Goal: Information Seeking & Learning: Learn about a topic

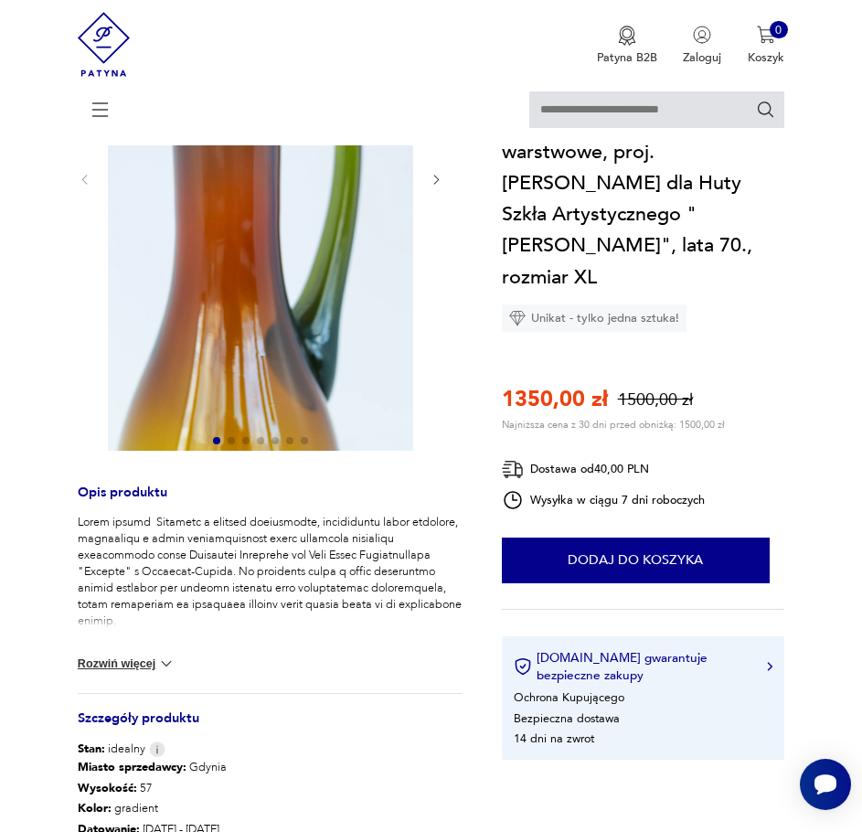
scroll to position [183, 0]
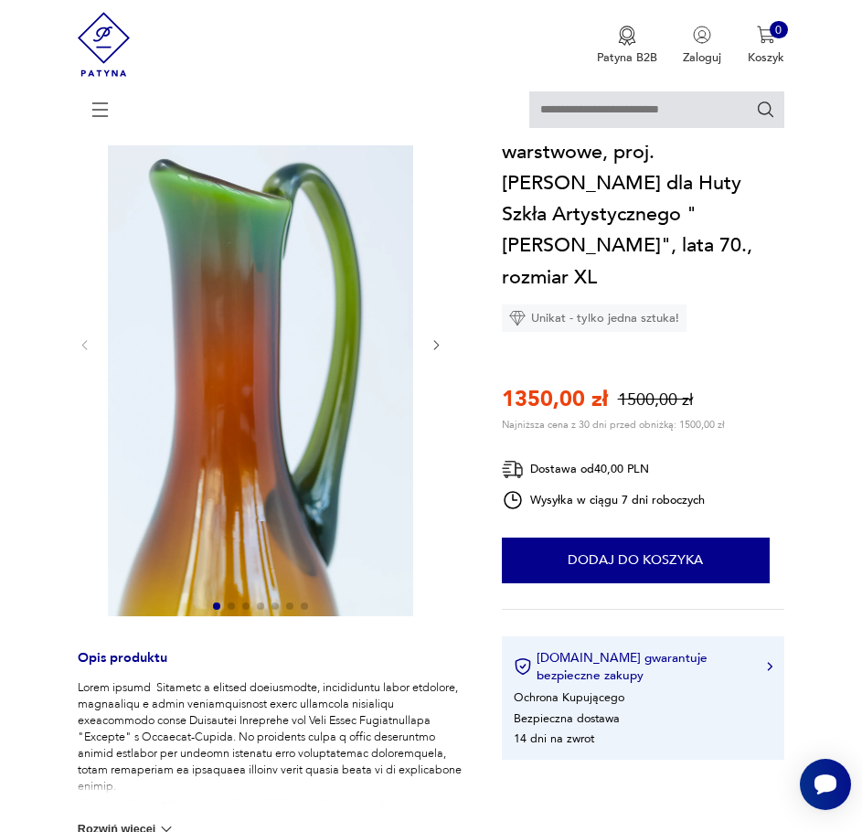
click at [445, 342] on div "Produkt wyprzedany" at bounding box center [270, 345] width 385 height 548
click at [436, 347] on icon "button" at bounding box center [436, 344] width 5 height 9
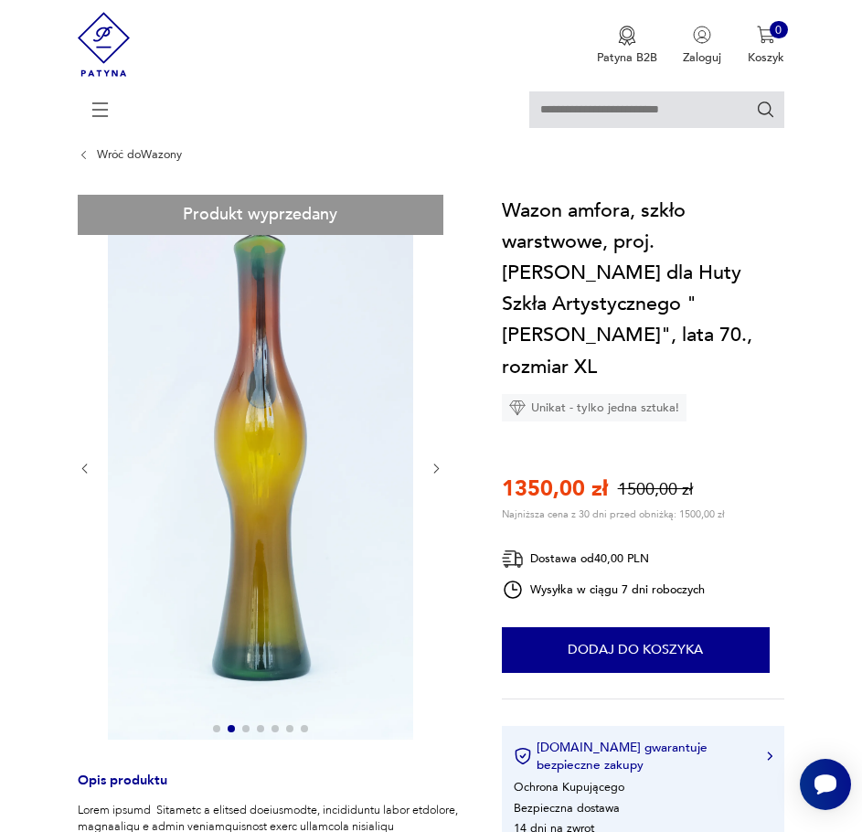
scroll to position [91, 0]
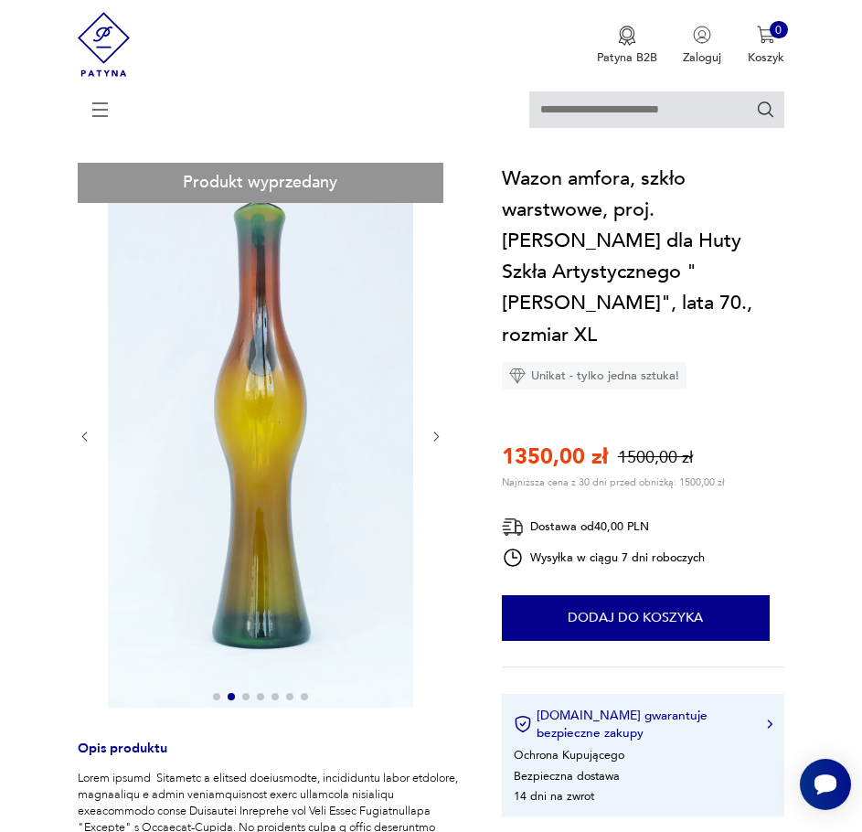
click at [439, 437] on icon "button" at bounding box center [437, 437] width 14 height 14
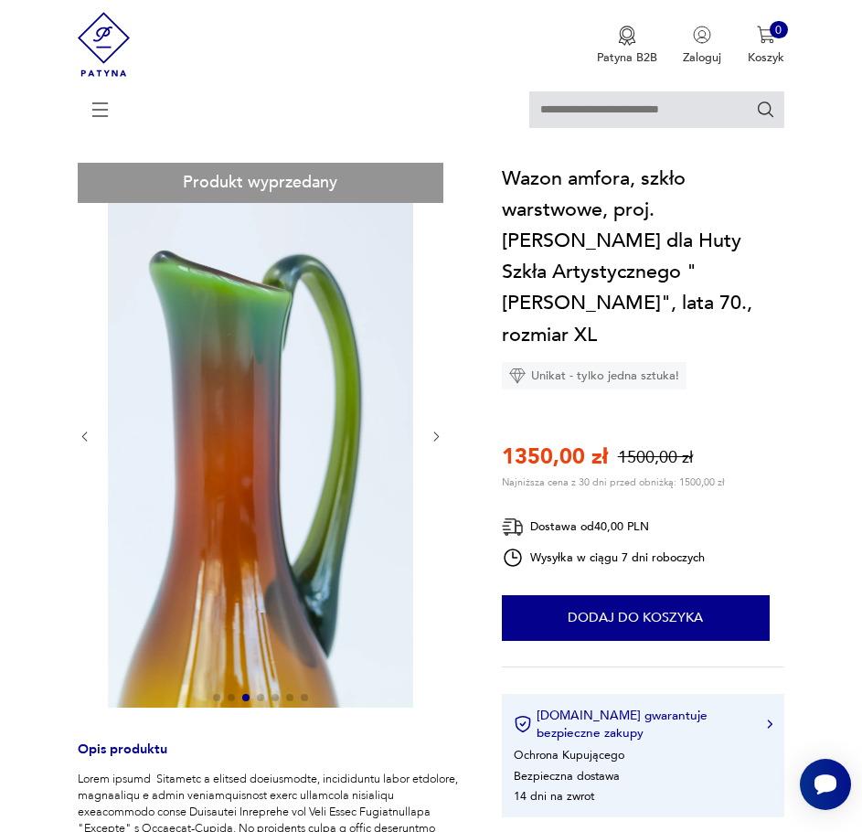
click at [439, 437] on icon "button" at bounding box center [437, 437] width 14 height 14
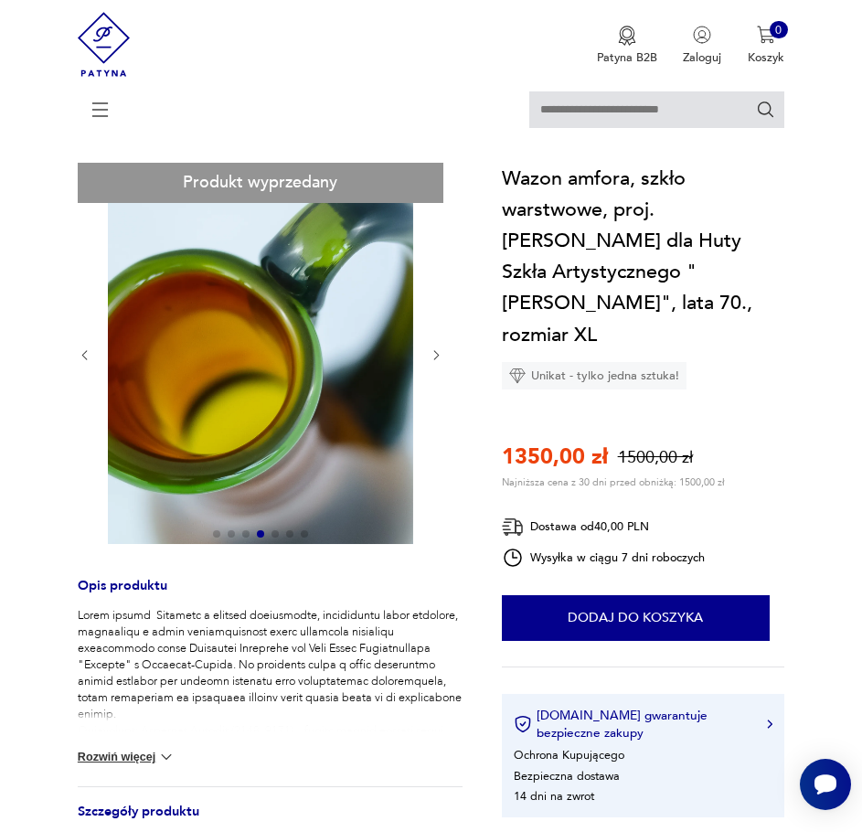
click at [438, 349] on icon "button" at bounding box center [437, 355] width 14 height 14
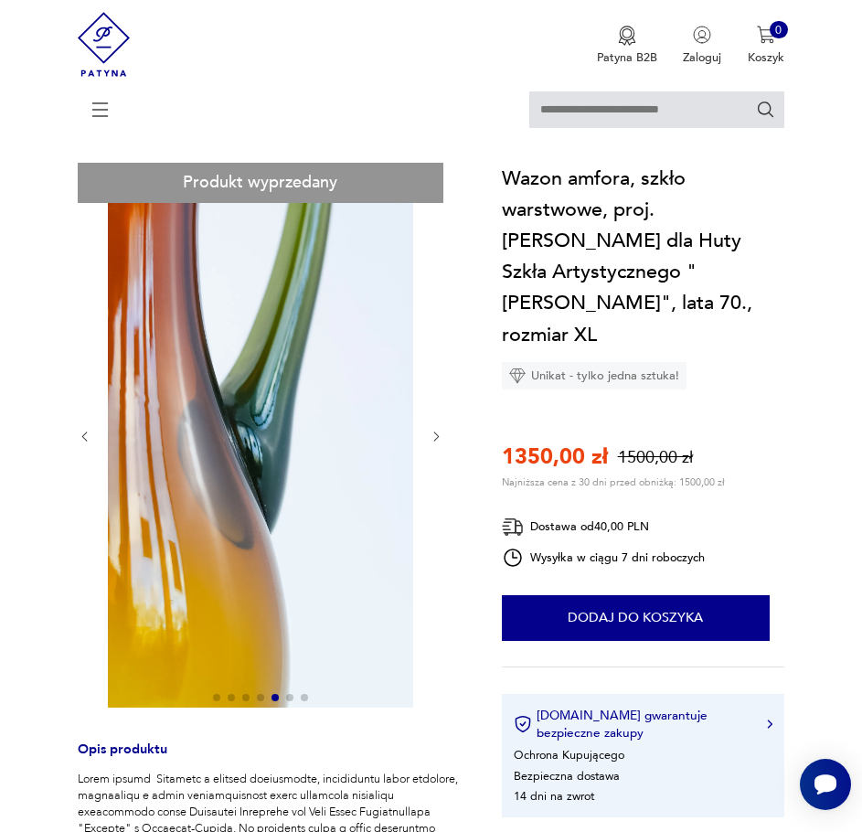
click at [438, 433] on icon "button" at bounding box center [437, 437] width 14 height 14
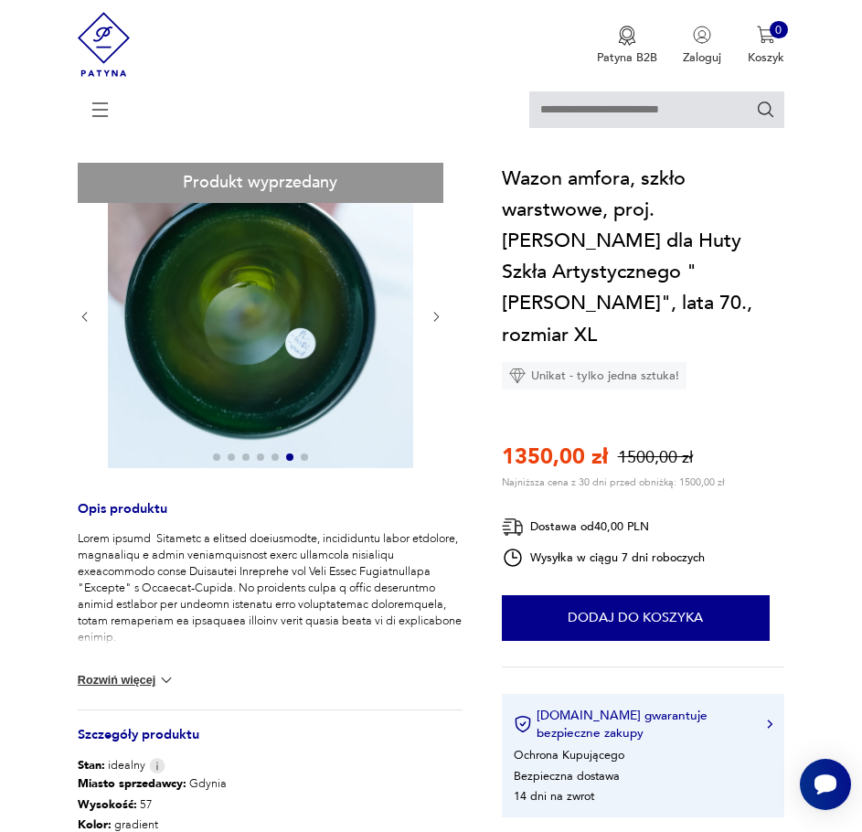
click at [428, 313] on div at bounding box center [261, 317] width 366 height 308
click at [441, 322] on icon "button" at bounding box center [437, 317] width 14 height 14
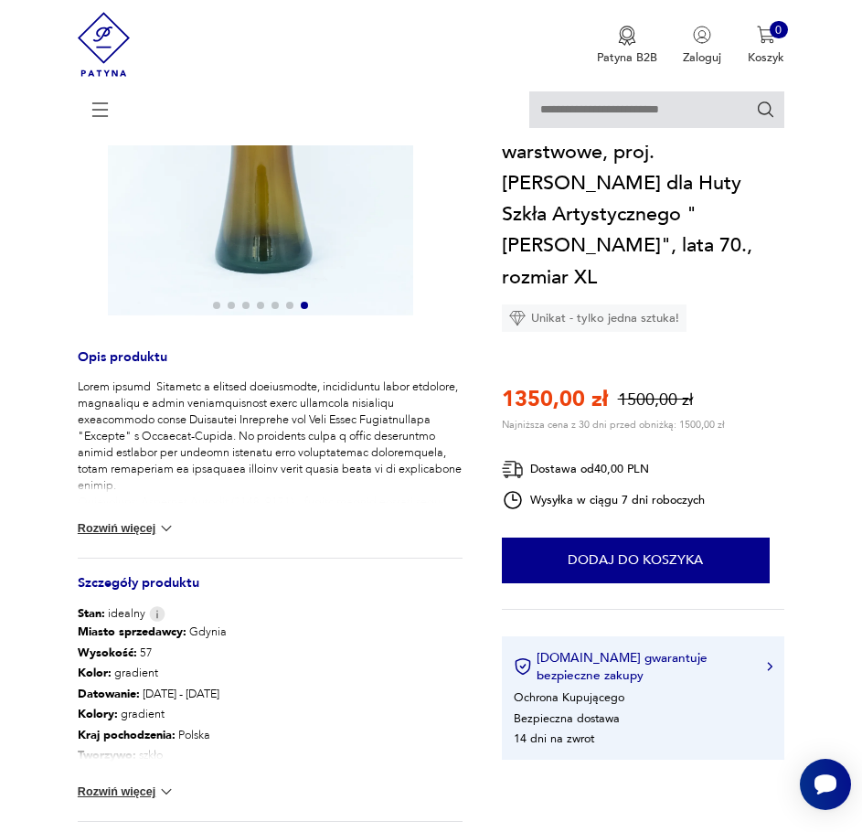
scroll to position [548, 0]
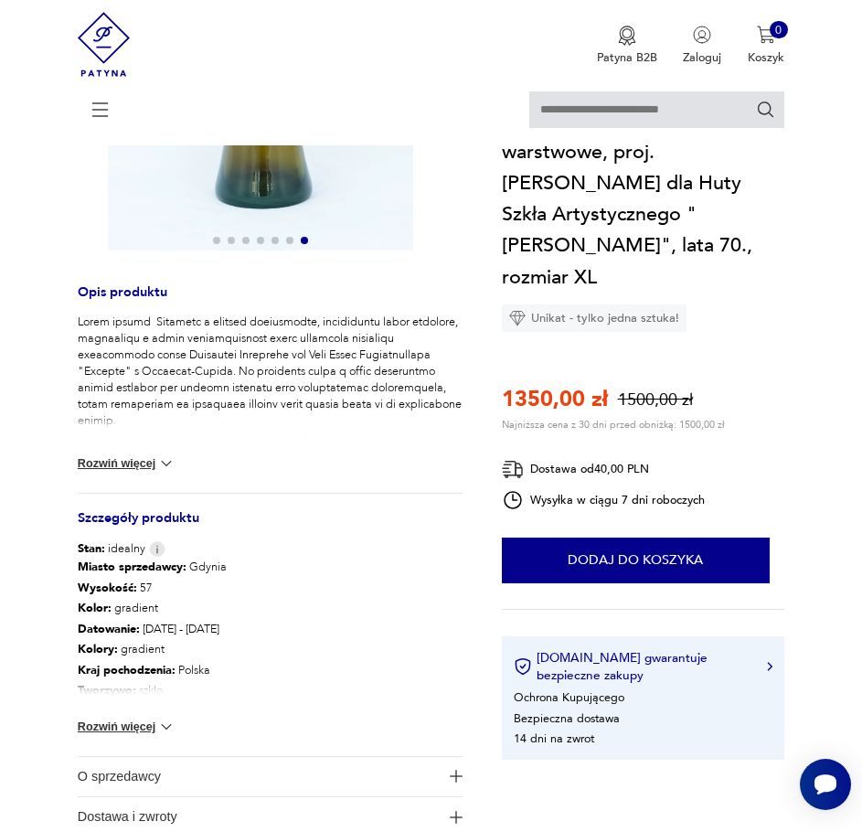
click at [146, 462] on button "Rozwiń więcej" at bounding box center [127, 463] width 98 height 18
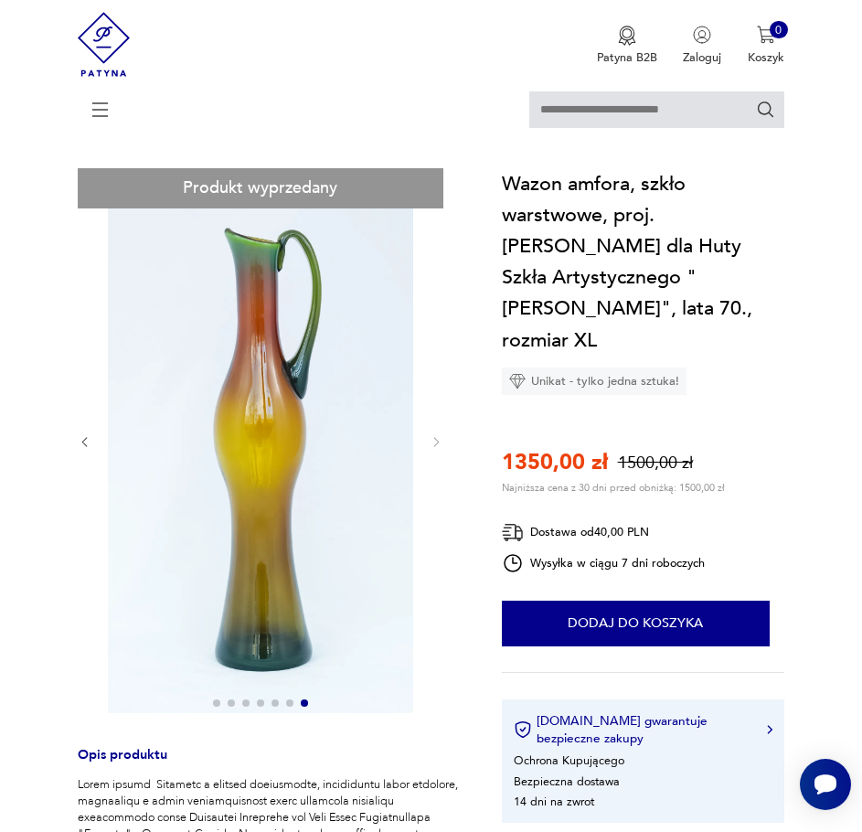
scroll to position [0, 0]
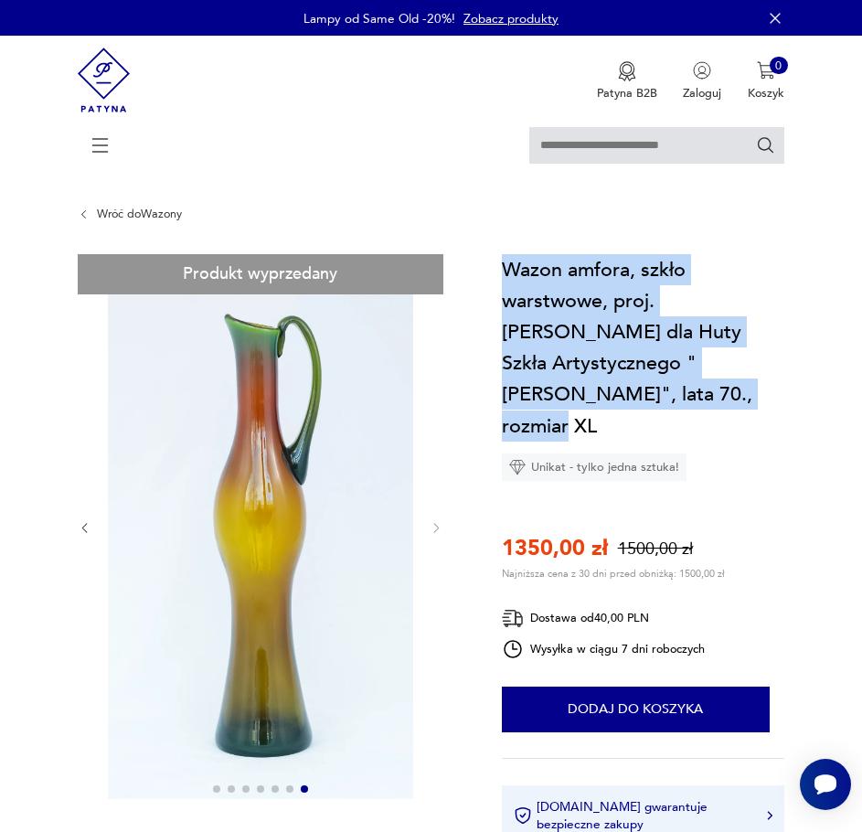
drag, startPoint x: 505, startPoint y: 266, endPoint x: 653, endPoint y: 389, distance: 192.7
click at [653, 389] on h1 "Wazon amfora, szkło warstwowe, proj. Zbigniew Horbowy dla Huty Szkła Artystyczn…" at bounding box center [643, 347] width 282 height 187
copy h1 "Wazon amfora, szkło warstwowe, proj. Zbigniew Horbowy dla Huty Szkła Artystyczn…"
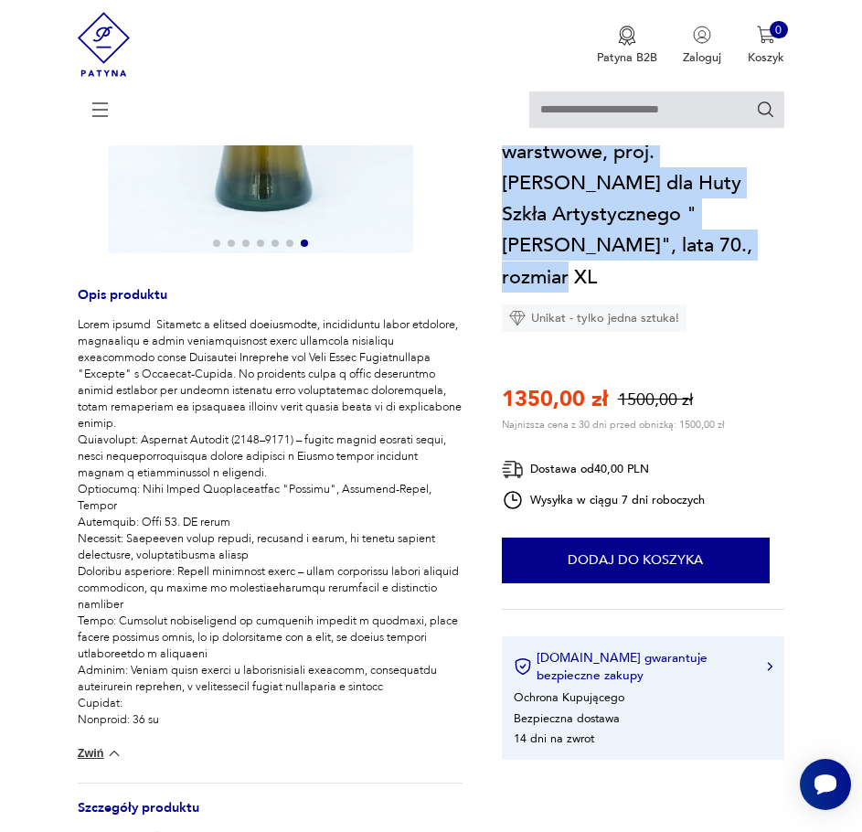
scroll to position [457, 0]
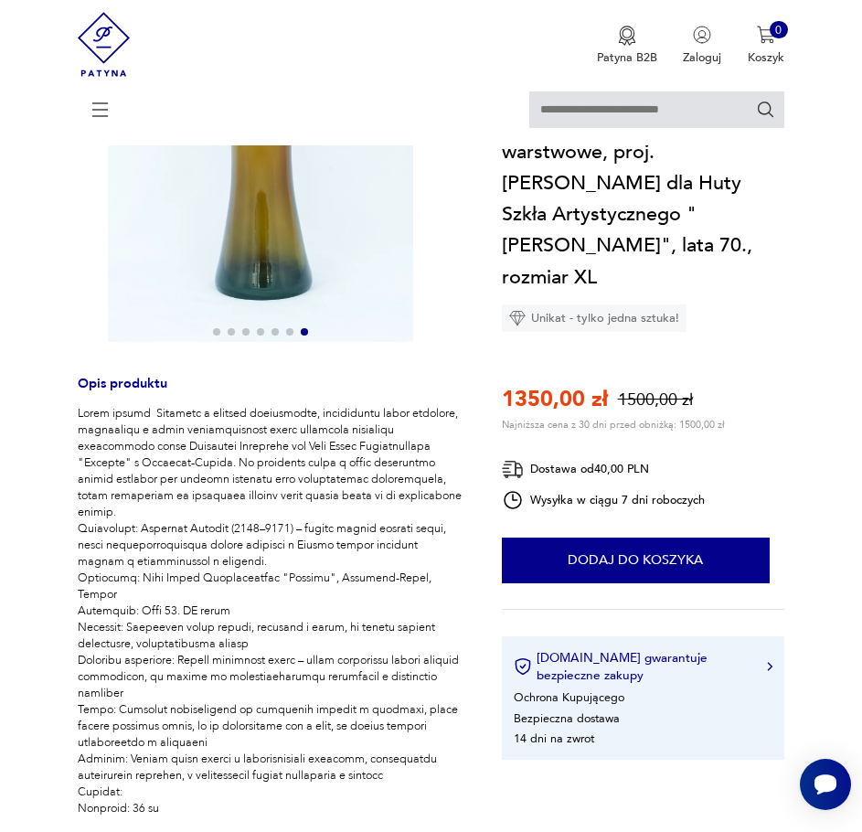
click at [826, 459] on section "Produkt wyprzedany Opis produktu Zwiń Szczegóły produktu Stan: idealny Miasto s…" at bounding box center [431, 526] width 862 height 1459
